Goal: Find specific fact: Find specific fact

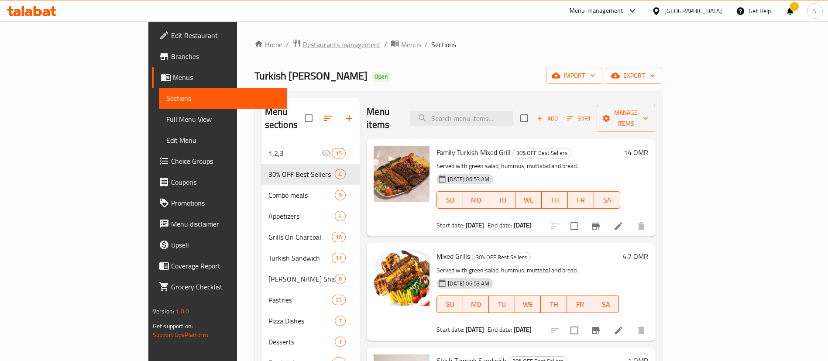
click at [303, 43] on span "Restaurants management" at bounding box center [342, 44] width 78 height 10
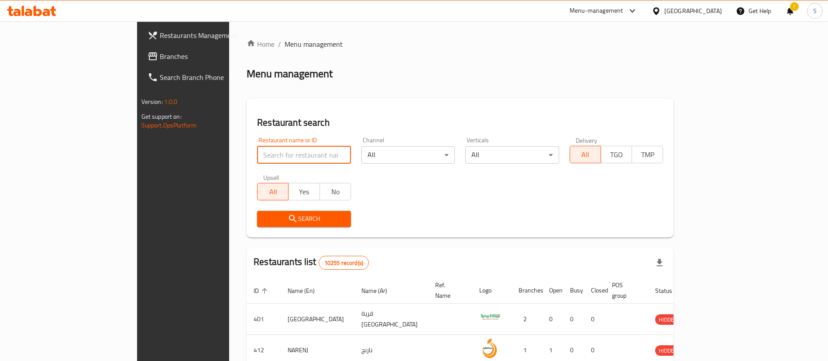
click at [281, 154] on input "search" at bounding box center [304, 154] width 94 height 17
type input "pizza hut"
click button "Search" at bounding box center [304, 219] width 94 height 16
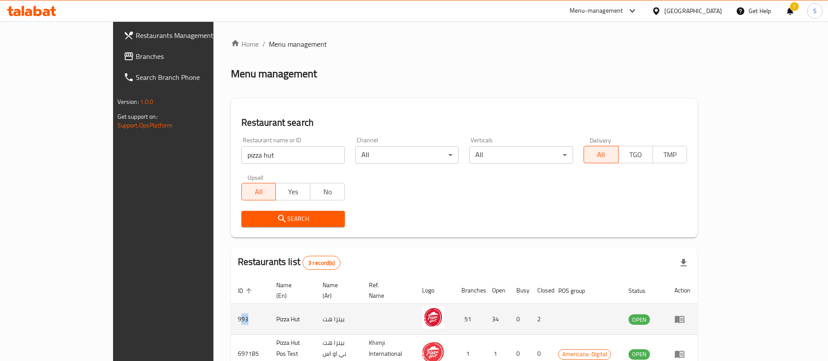
drag, startPoint x: 173, startPoint y: 307, endPoint x: 167, endPoint y: 307, distance: 5.7
click at [231, 307] on td "993" at bounding box center [250, 319] width 38 height 31
copy td "993"
